Goal: Transaction & Acquisition: Book appointment/travel/reservation

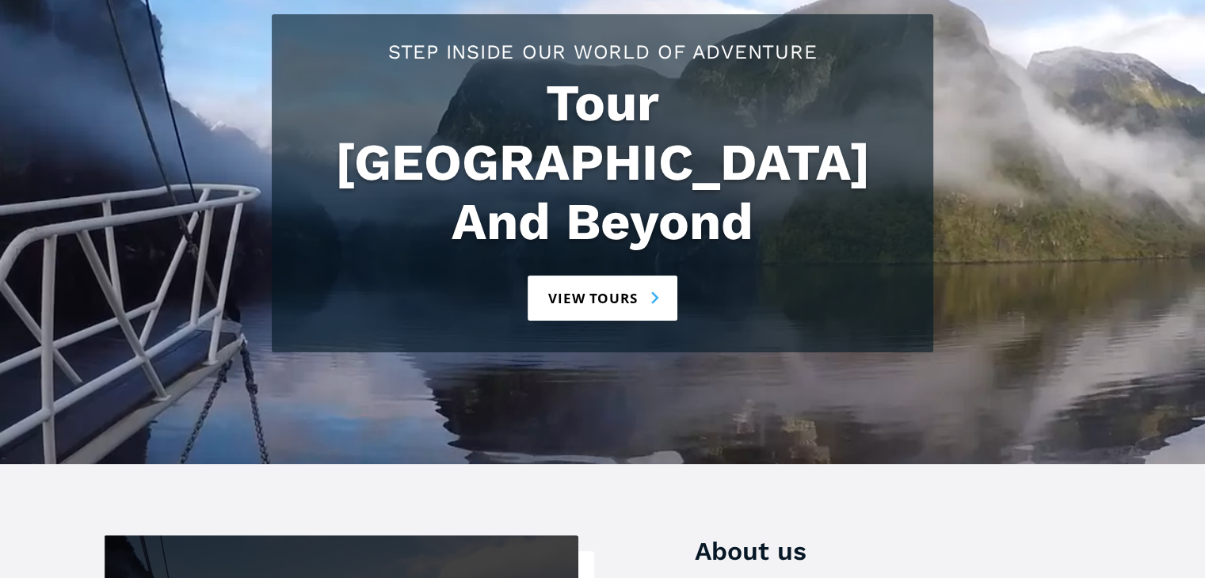
scroll to position [167, 0]
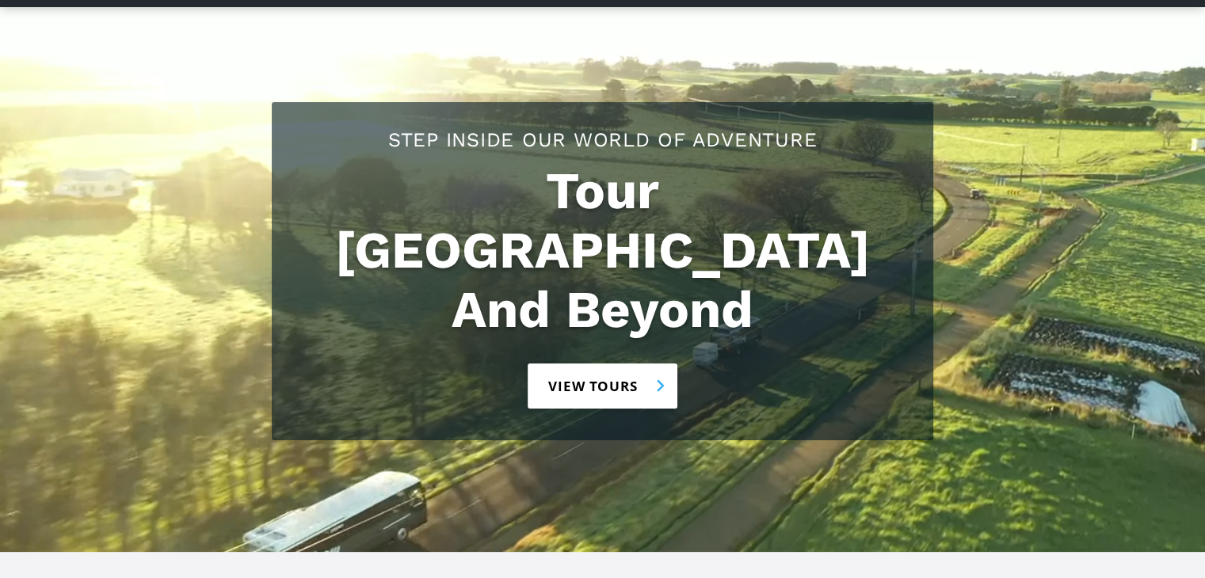
click at [625, 364] on link "View tours" at bounding box center [603, 386] width 150 height 45
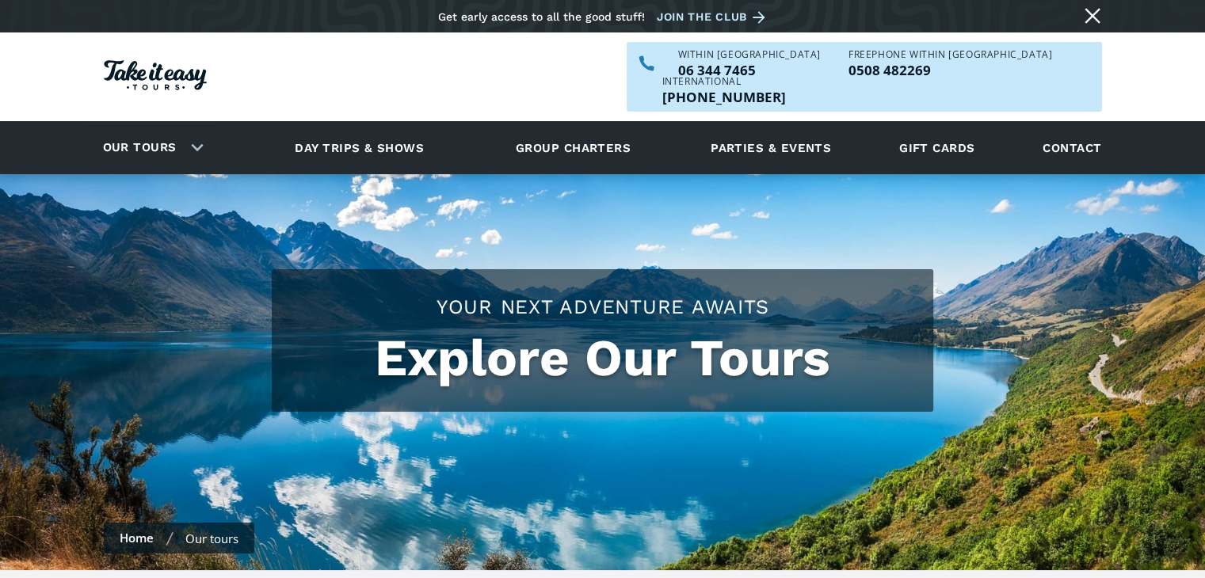
checkbox input "true"
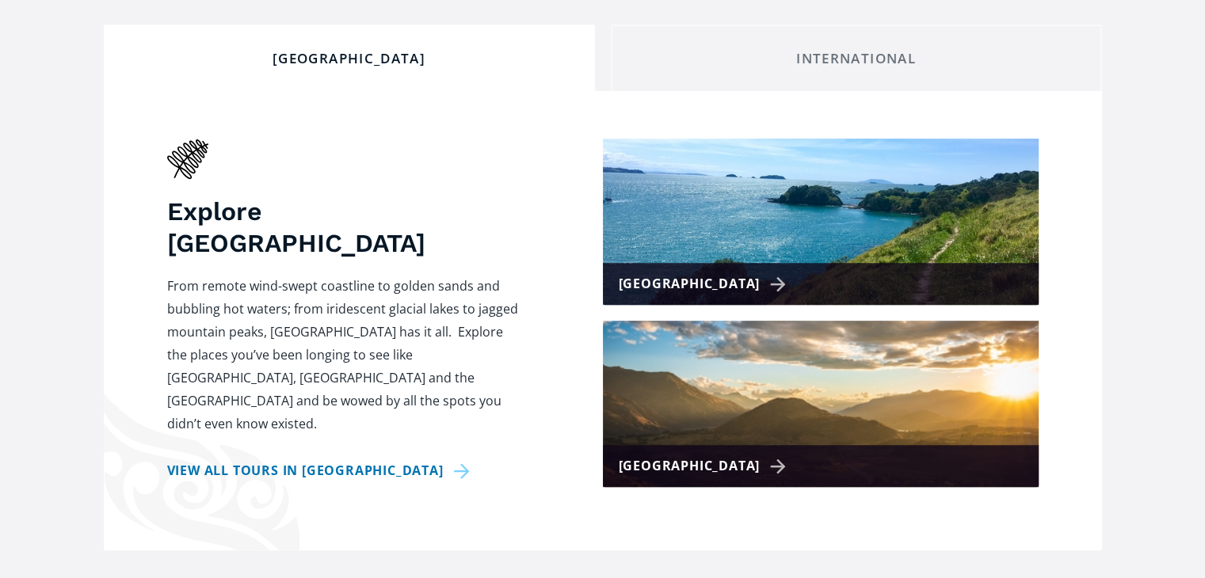
scroll to position [623, 0]
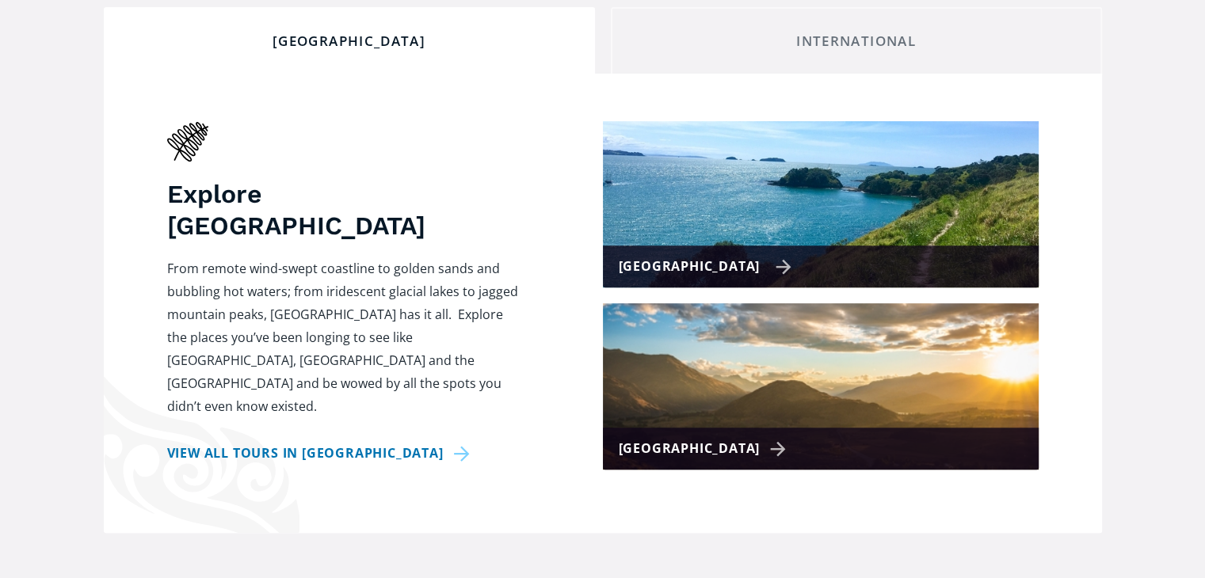
click at [819, 166] on img at bounding box center [821, 204] width 436 height 166
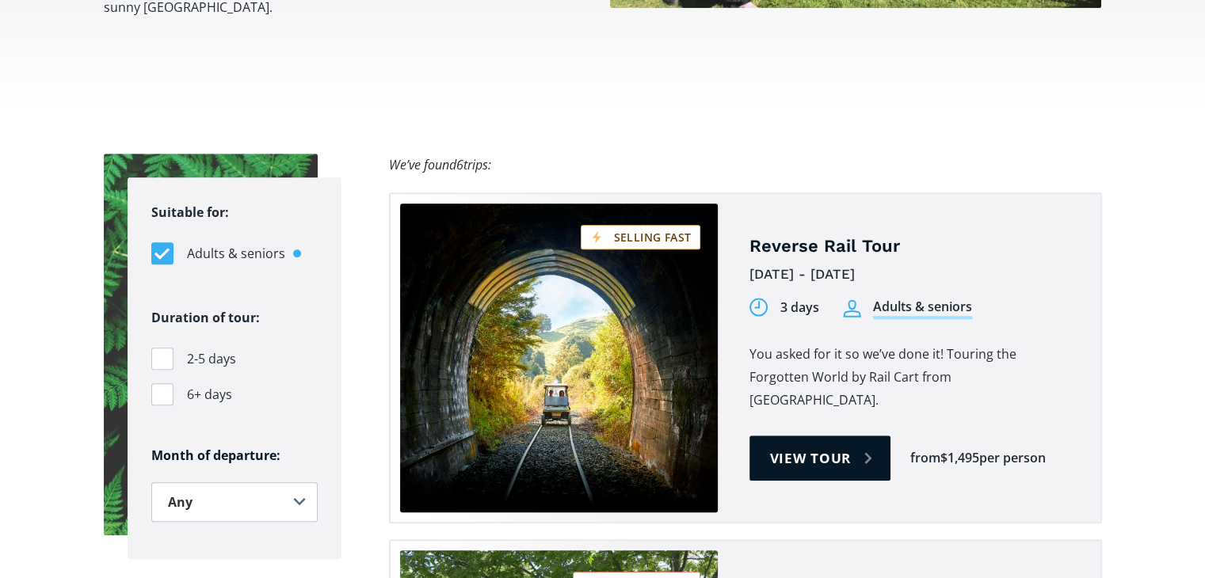
scroll to position [990, 0]
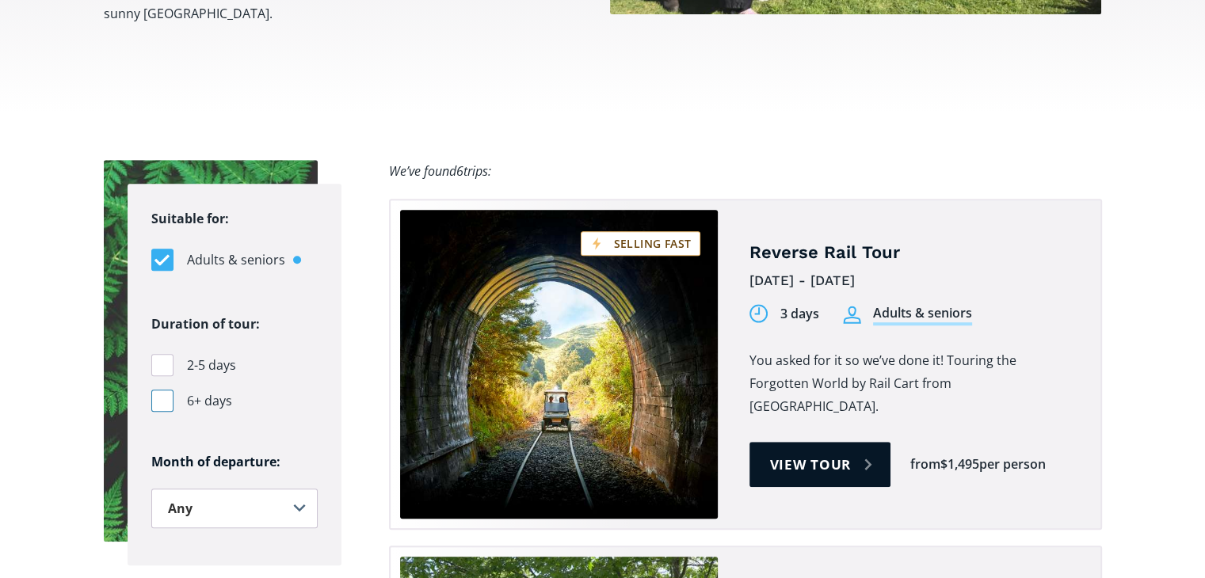
click at [160, 390] on div "Filters" at bounding box center [162, 401] width 22 height 22
click at [160, 396] on input "6+ days" at bounding box center [156, 401] width 10 height 10
checkbox input "true"
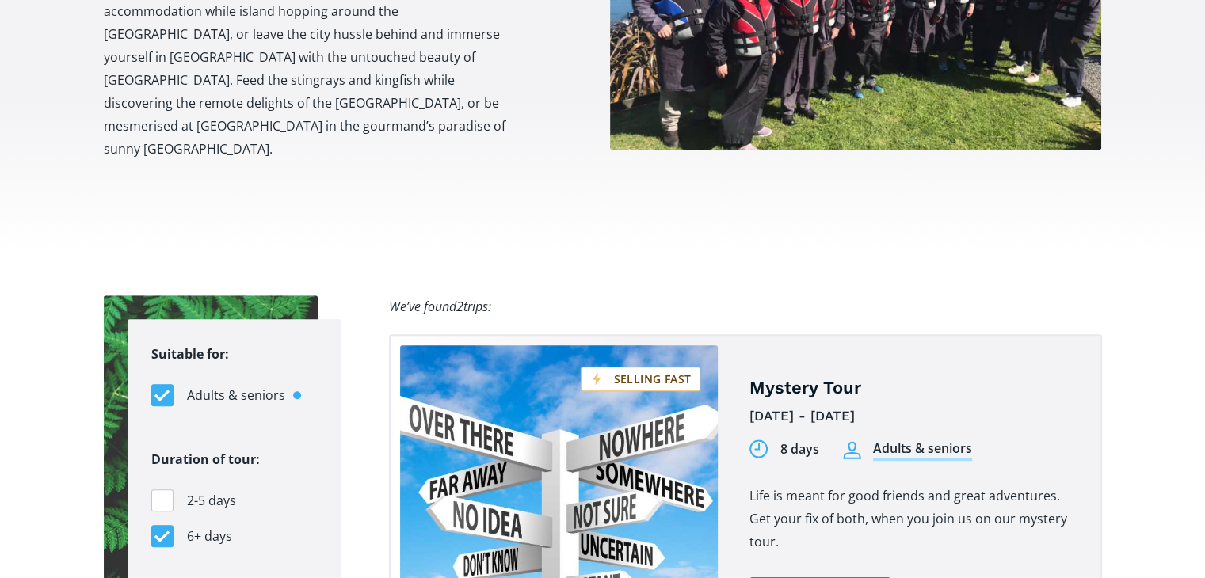
scroll to position [868, 0]
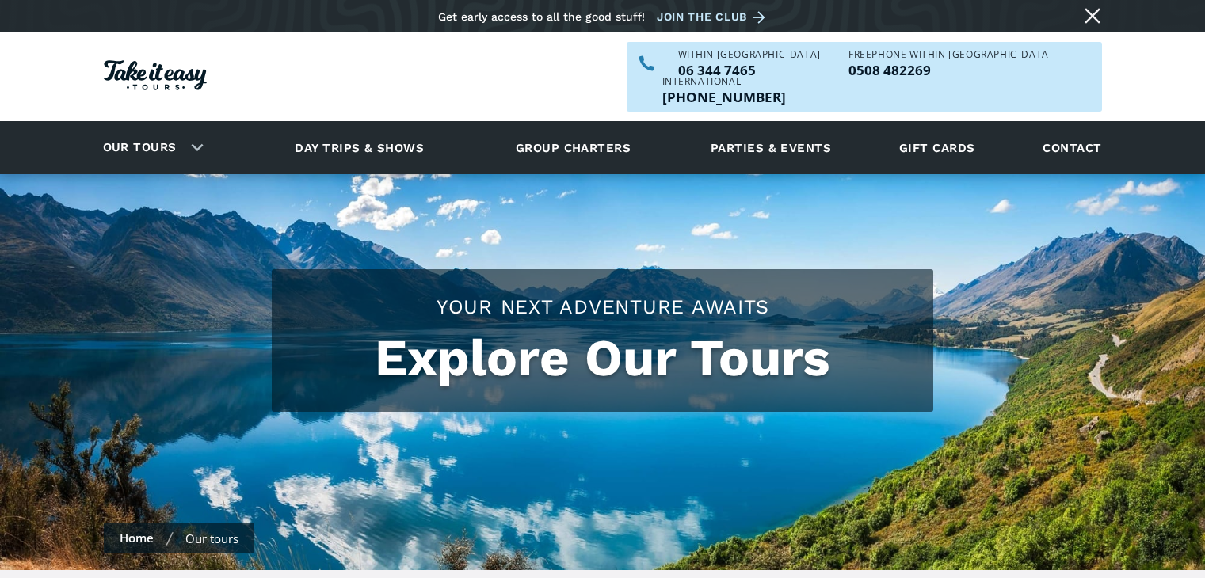
scroll to position [623, 0]
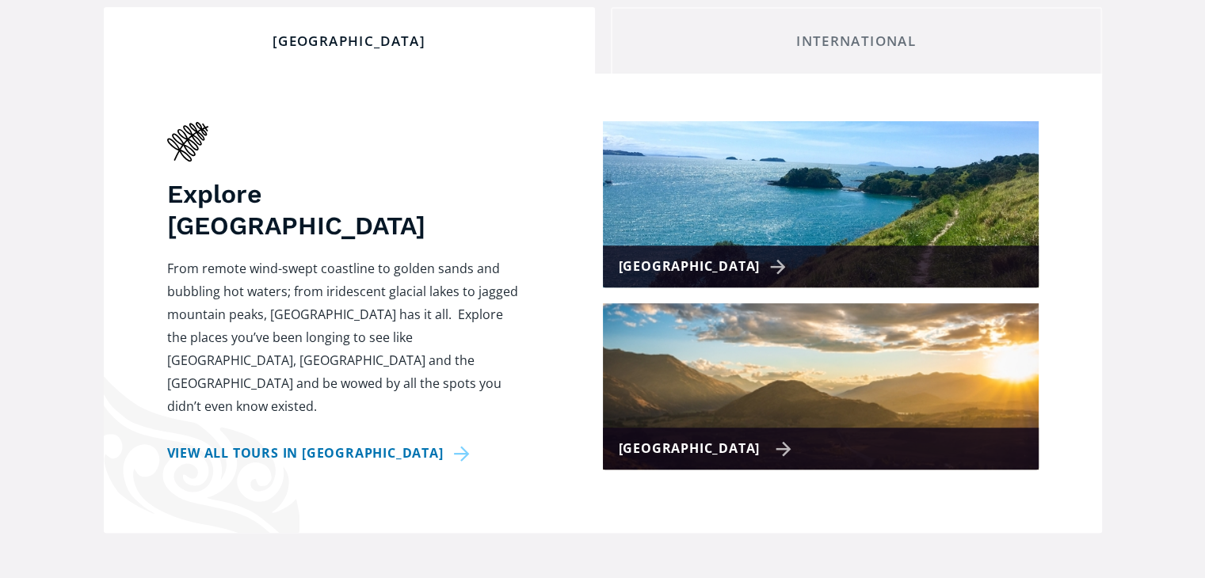
click at [689, 357] on img at bounding box center [821, 386] width 436 height 166
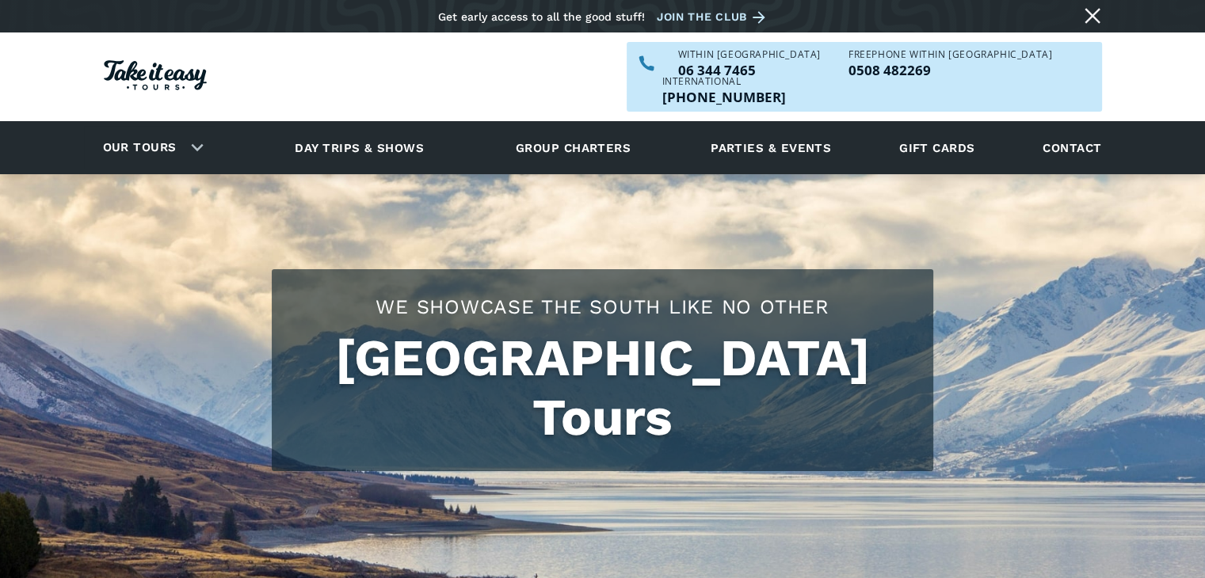
checkbox input "true"
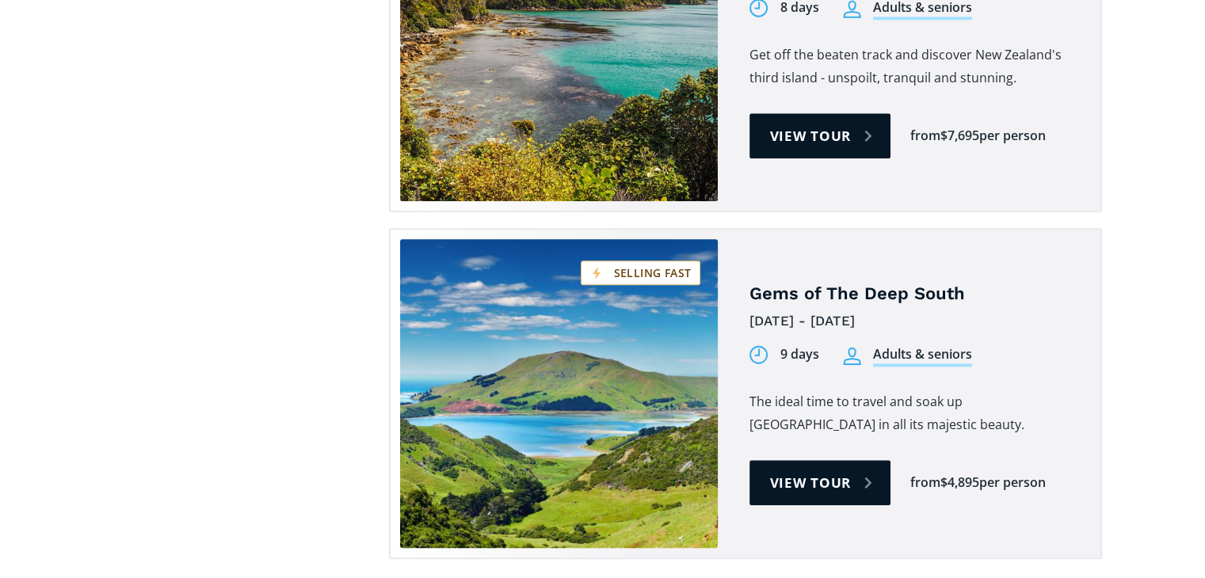
scroll to position [1651, 0]
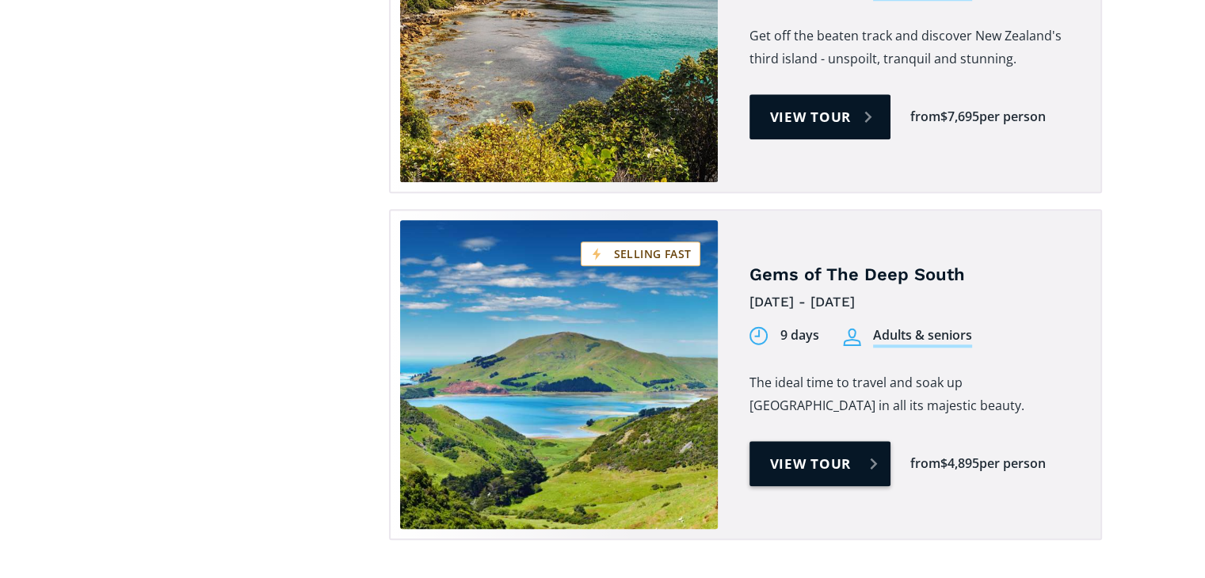
click at [790, 441] on link "View tour" at bounding box center [821, 463] width 142 height 45
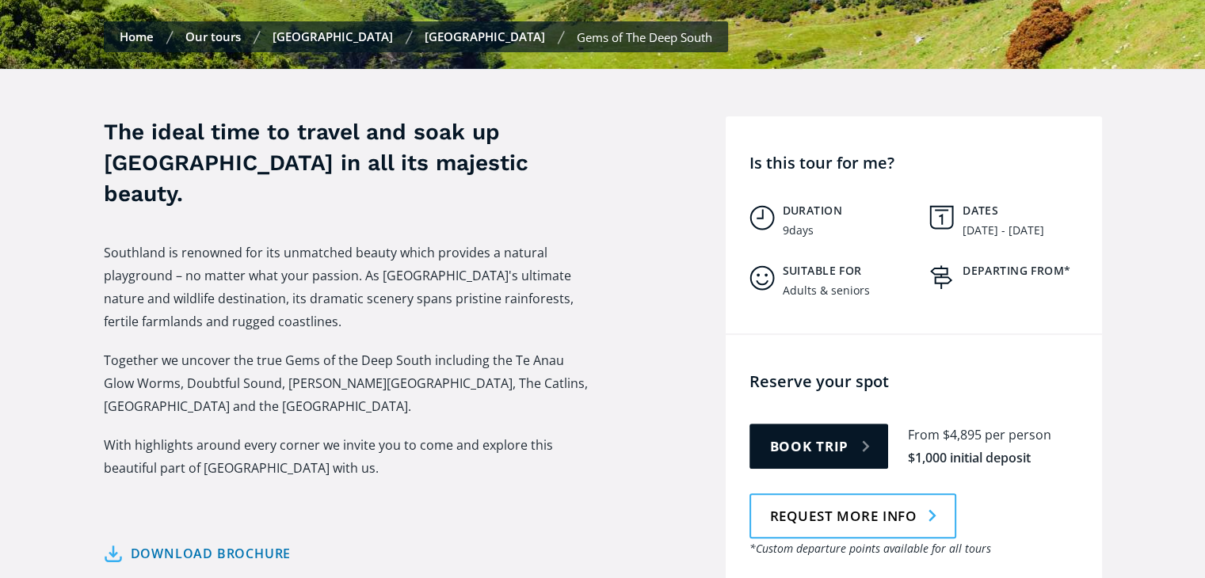
scroll to position [540, 0]
